Goal: Find specific page/section

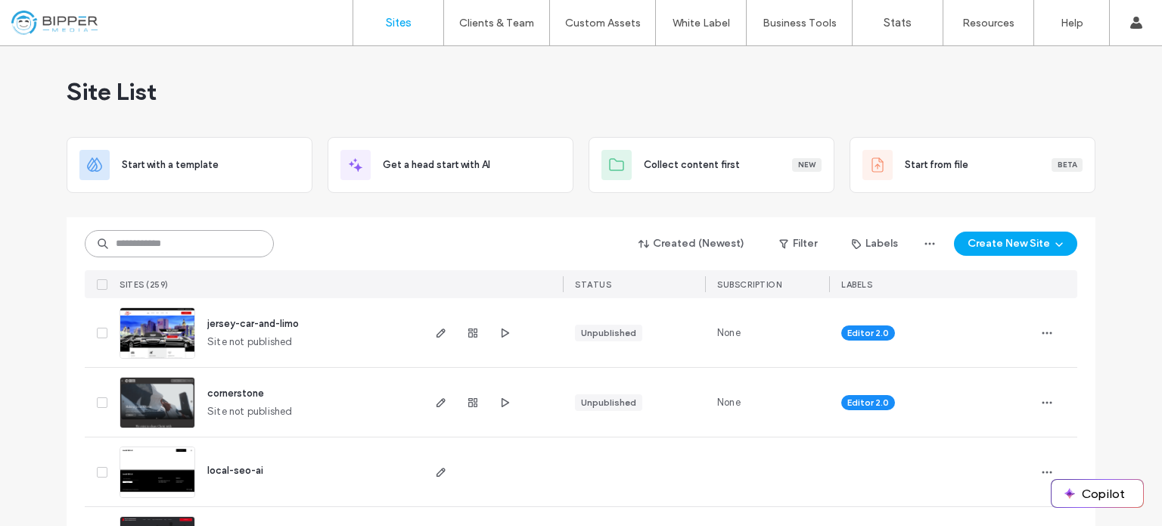
click at [194, 245] on input at bounding box center [179, 243] width 189 height 27
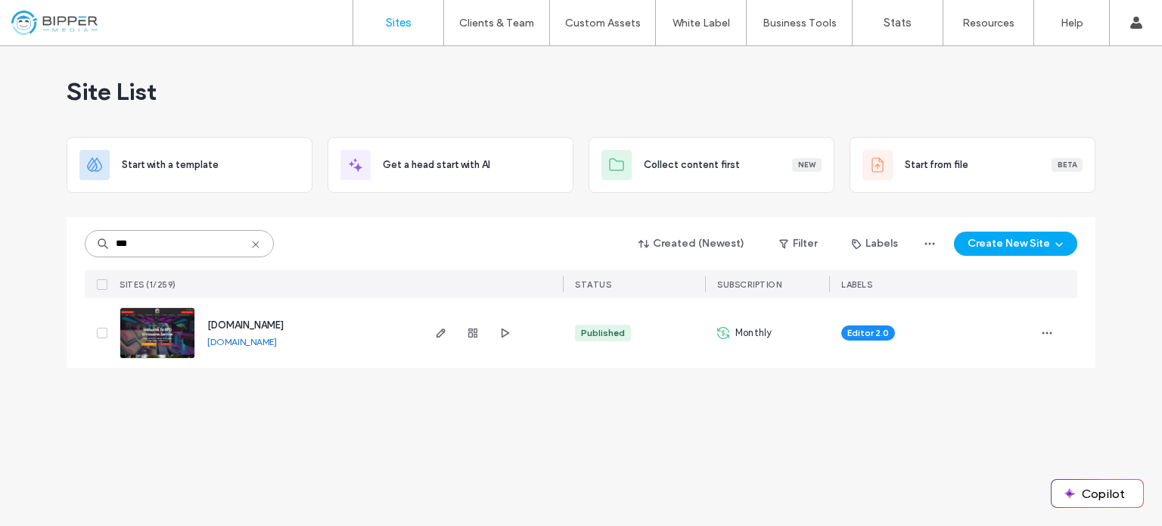
type input "***"
click at [170, 338] on img at bounding box center [157, 359] width 74 height 103
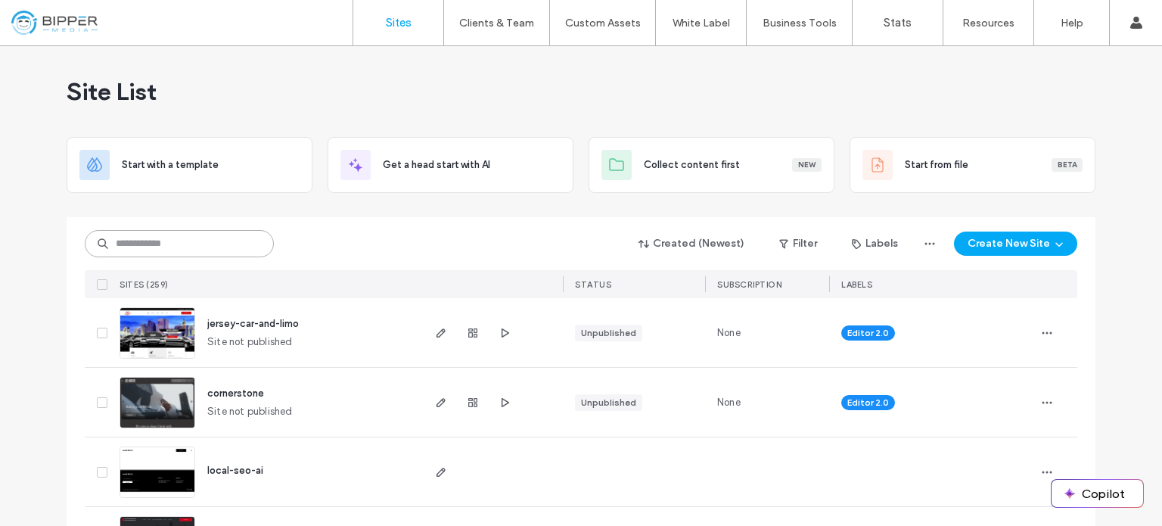
click at [185, 237] on input at bounding box center [179, 243] width 189 height 27
